Goal: Task Accomplishment & Management: Manage account settings

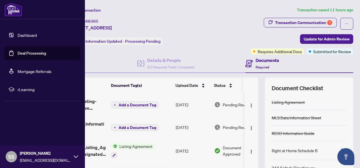
click at [32, 54] on link "Deal Processing" at bounding box center [32, 53] width 29 height 5
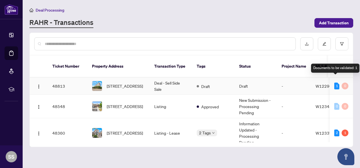
click at [334, 83] on div "1" at bounding box center [336, 86] width 5 height 7
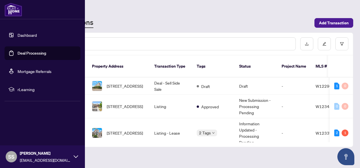
click at [18, 36] on link "Dashboard" at bounding box center [27, 35] width 19 height 5
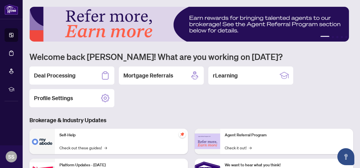
click at [65, 75] on h2 "Deal Processing" at bounding box center [55, 76] width 42 height 8
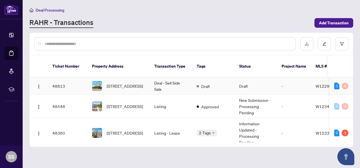
click at [99, 81] on img at bounding box center [97, 86] width 10 height 10
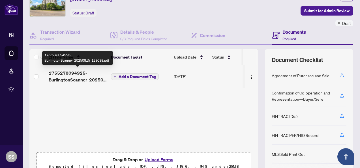
scroll to position [0, 0]
click at [70, 76] on span "1755278094925-BurlingtonScanner_20250815_123038.pdf" at bounding box center [78, 76] width 58 height 14
